Goal: Transaction & Acquisition: Download file/media

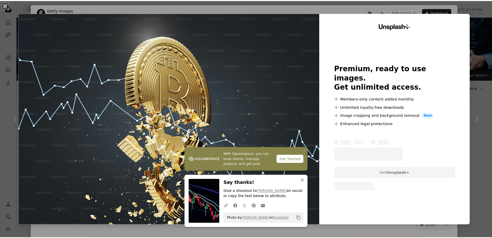
scroll to position [259, 0]
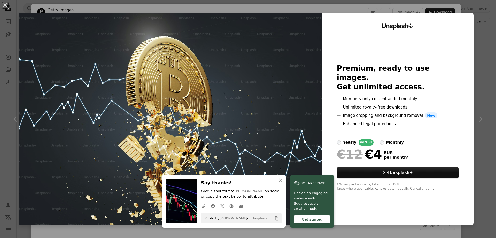
click at [470, 48] on div "An X shape An X shape Close Say thanks! Give a shoutout to [PERSON_NAME] on soc…" at bounding box center [248, 119] width 496 height 238
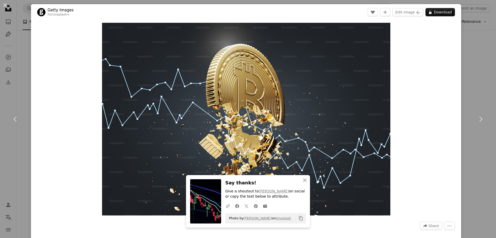
click at [18, 38] on div "An X shape Chevron left Chevron right An X shape Close Say thanks! Give a shout…" at bounding box center [248, 119] width 496 height 238
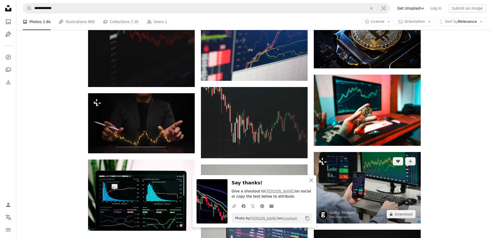
scroll to position [491, 0]
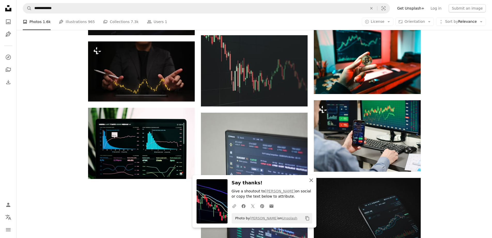
drag, startPoint x: 314, startPoint y: 181, endPoint x: 312, endPoint y: 176, distance: 5.8
click at [314, 181] on icon "An X shape" at bounding box center [311, 180] width 6 height 6
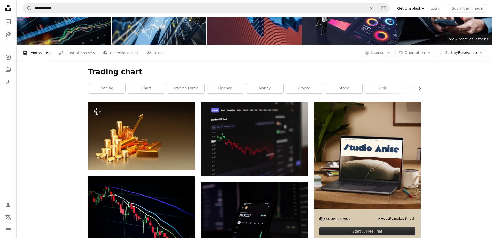
scroll to position [0, 0]
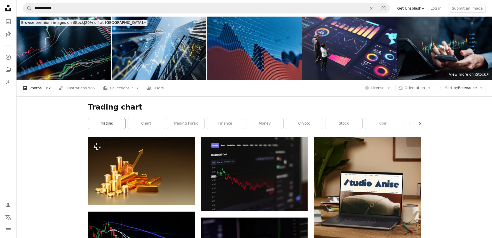
click at [109, 123] on link "trading" at bounding box center [106, 123] width 37 height 10
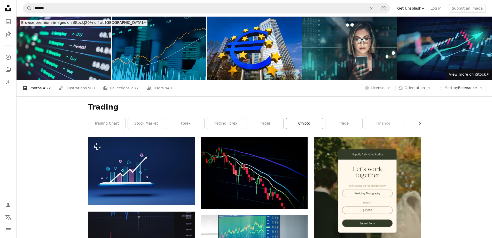
click at [303, 123] on link "crypto" at bounding box center [304, 123] width 37 height 10
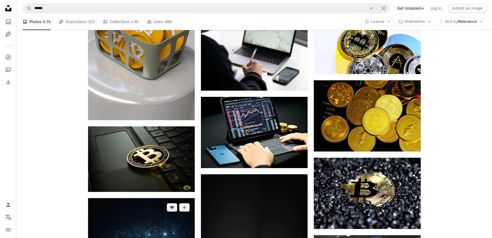
scroll to position [517, 0]
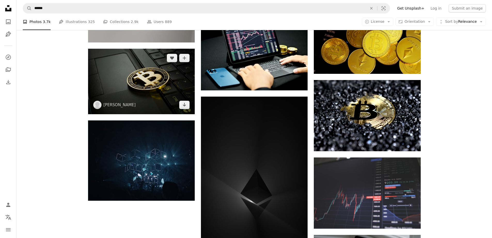
click at [165, 104] on img at bounding box center [141, 82] width 107 height 66
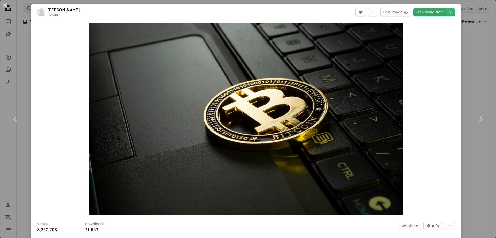
click at [424, 12] on link "Download free" at bounding box center [430, 12] width 33 height 8
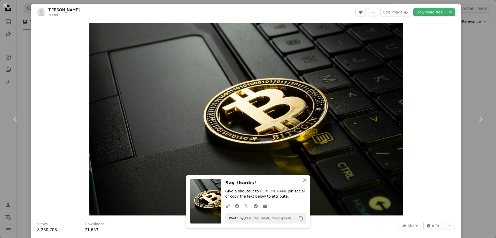
click at [465, 42] on div "An X shape Chevron left Chevron right An X shape Close Say thanks! Give a shout…" at bounding box center [248, 119] width 496 height 238
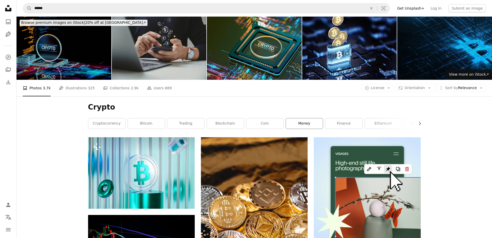
click at [311, 126] on link "money" at bounding box center [304, 123] width 37 height 10
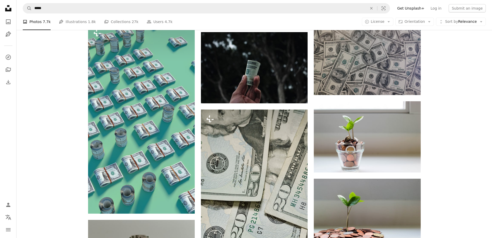
scroll to position [1034, 0]
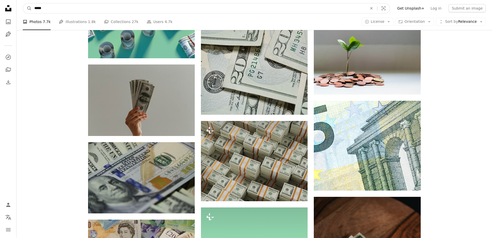
click at [113, 8] on input "*****" at bounding box center [199, 8] width 334 height 10
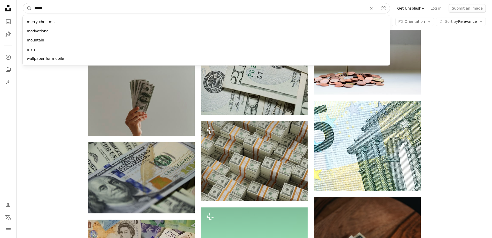
type input "*******"
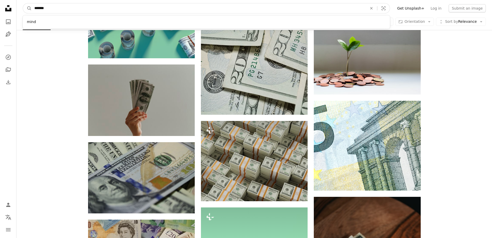
click button "A magnifying glass" at bounding box center [27, 8] width 9 height 10
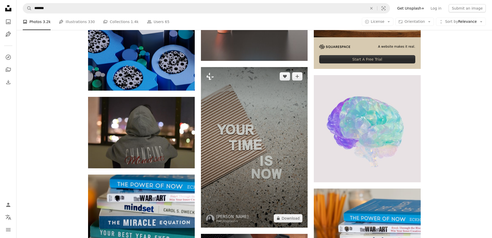
scroll to position [78, 0]
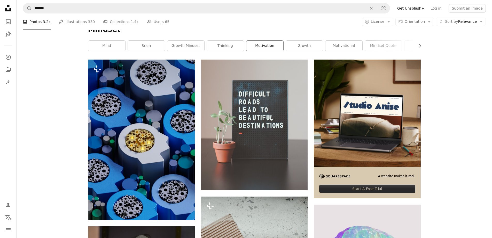
click at [256, 46] on link "motivation" at bounding box center [265, 46] width 37 height 10
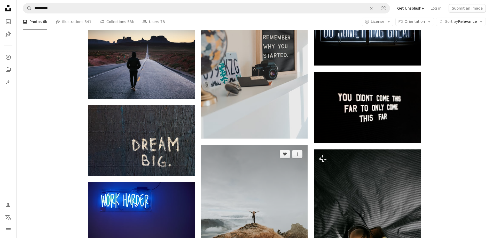
scroll to position [465, 0]
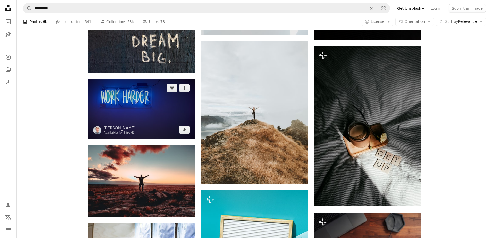
click at [162, 121] on img at bounding box center [141, 109] width 107 height 60
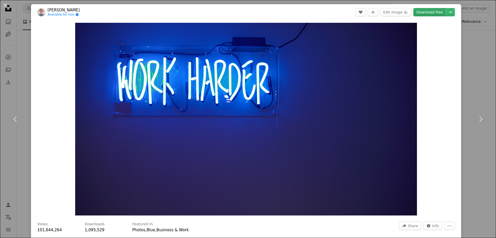
click at [434, 10] on link "Download free" at bounding box center [430, 12] width 33 height 8
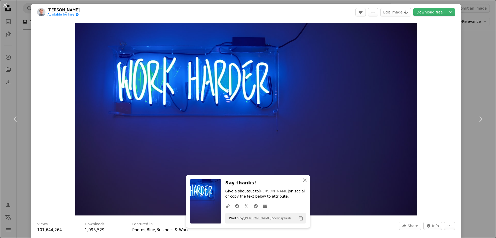
click at [467, 145] on div "An X shape Chevron left Chevron right An X shape Close Say thanks! Give a shout…" at bounding box center [248, 119] width 496 height 238
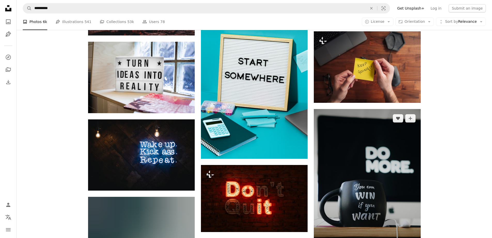
scroll to position [672, 0]
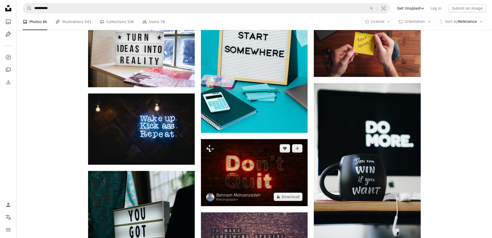
click at [292, 169] on img at bounding box center [254, 172] width 107 height 67
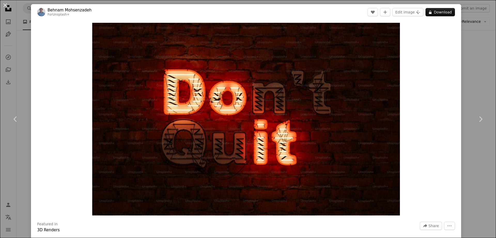
click at [479, 62] on div "An X shape Chevron left Chevron right [PERSON_NAME] For Unsplash+ A heart A plu…" at bounding box center [248, 119] width 496 height 238
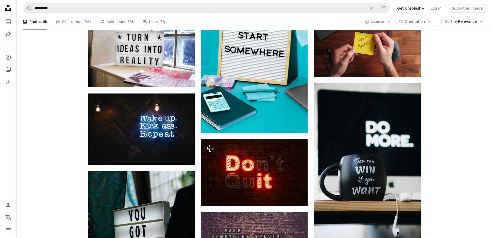
scroll to position [750, 0]
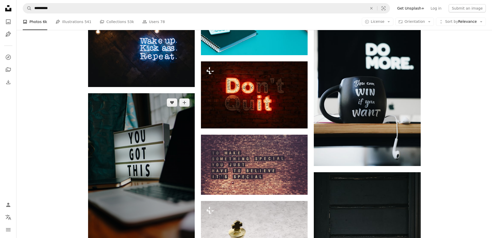
click at [174, 145] on img at bounding box center [141, 173] width 107 height 160
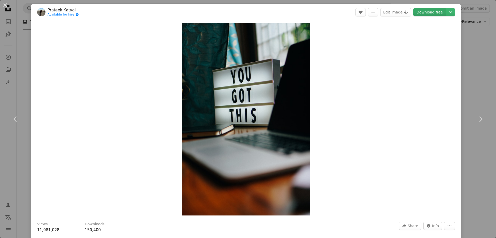
click at [430, 14] on link "Download free" at bounding box center [430, 12] width 33 height 8
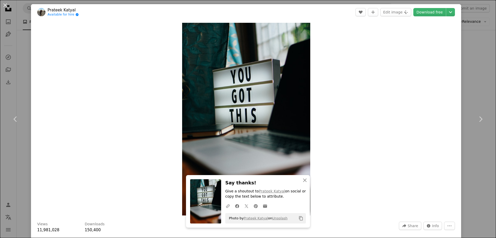
click at [472, 141] on link "Chevron right" at bounding box center [480, 119] width 31 height 50
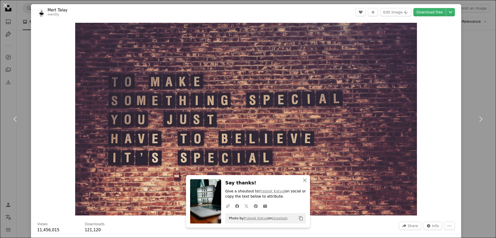
click at [431, 133] on div "Zoom in" at bounding box center [246, 119] width 430 height 198
click at [471, 133] on link "Chevron right" at bounding box center [480, 119] width 31 height 50
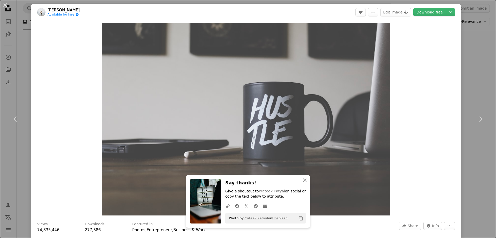
drag, startPoint x: 467, startPoint y: 54, endPoint x: 468, endPoint y: 57, distance: 3.1
click at [467, 54] on div "An X shape Chevron left Chevron right An X shape Close Say thanks! Give a shout…" at bounding box center [248, 119] width 496 height 238
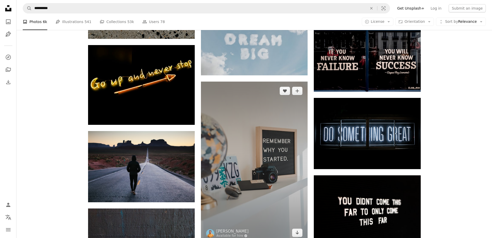
scroll to position [207, 0]
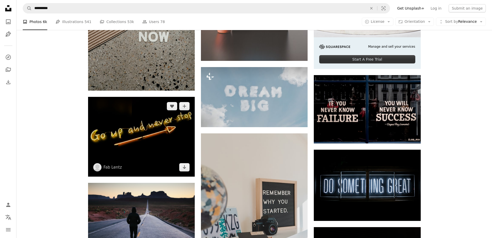
click at [183, 150] on img at bounding box center [141, 137] width 107 height 80
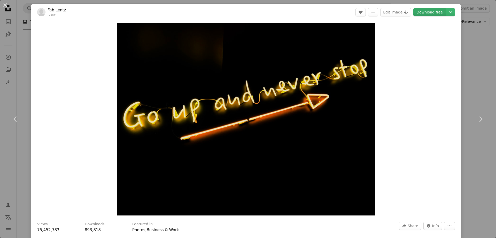
drag, startPoint x: 429, startPoint y: 7, endPoint x: 427, endPoint y: 10, distance: 3.6
click at [428, 7] on header "Fab [PERSON_NAME] fossy A heart A plus sign Edit image Plus sign for Unsplash+ …" at bounding box center [246, 12] width 430 height 16
click at [427, 10] on link "Download free" at bounding box center [430, 12] width 33 height 8
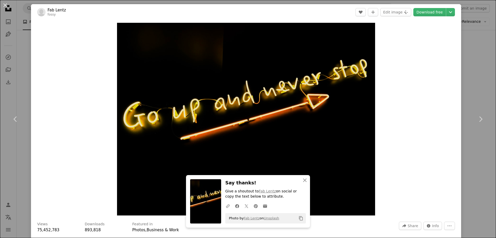
click at [470, 63] on div "An X shape Chevron left Chevron right An X shape Close Say thanks! Give a shout…" at bounding box center [248, 119] width 496 height 238
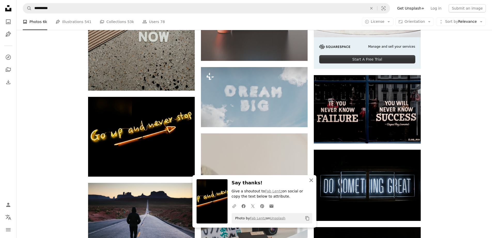
click at [311, 180] on icon "An X shape" at bounding box center [311, 180] width 6 height 6
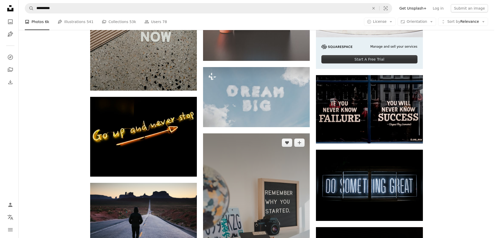
scroll to position [336, 0]
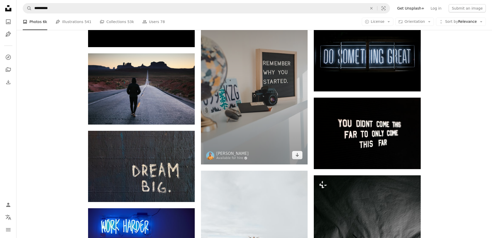
click at [259, 123] on img at bounding box center [254, 84] width 107 height 160
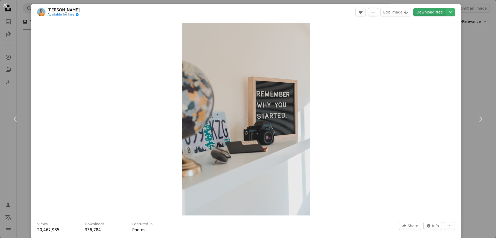
click at [422, 13] on link "Download free" at bounding box center [430, 12] width 33 height 8
